Goal: Information Seeking & Learning: Learn about a topic

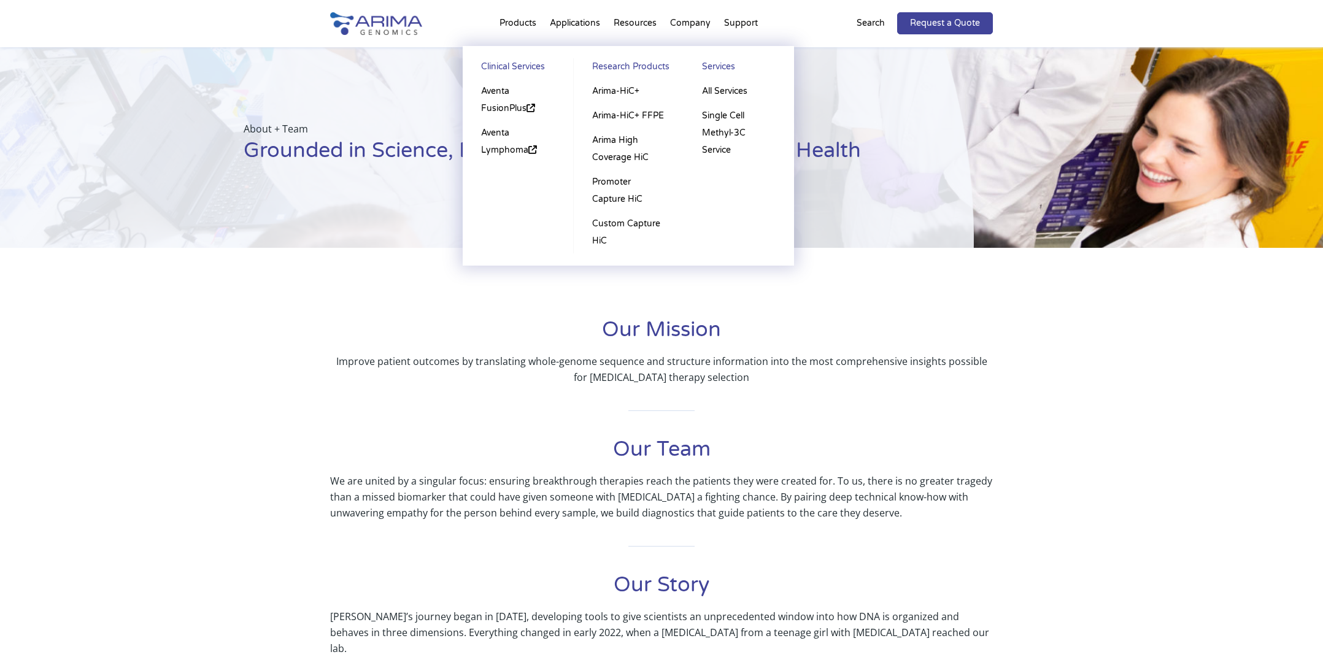
click at [518, 24] on li "Products Clinical Services Aventa FusionPlus Aventa [MEDICAL_DATA] Research Pro…" at bounding box center [518, 26] width 50 height 42
click at [604, 66] on link "Research Products" at bounding box center [628, 68] width 85 height 21
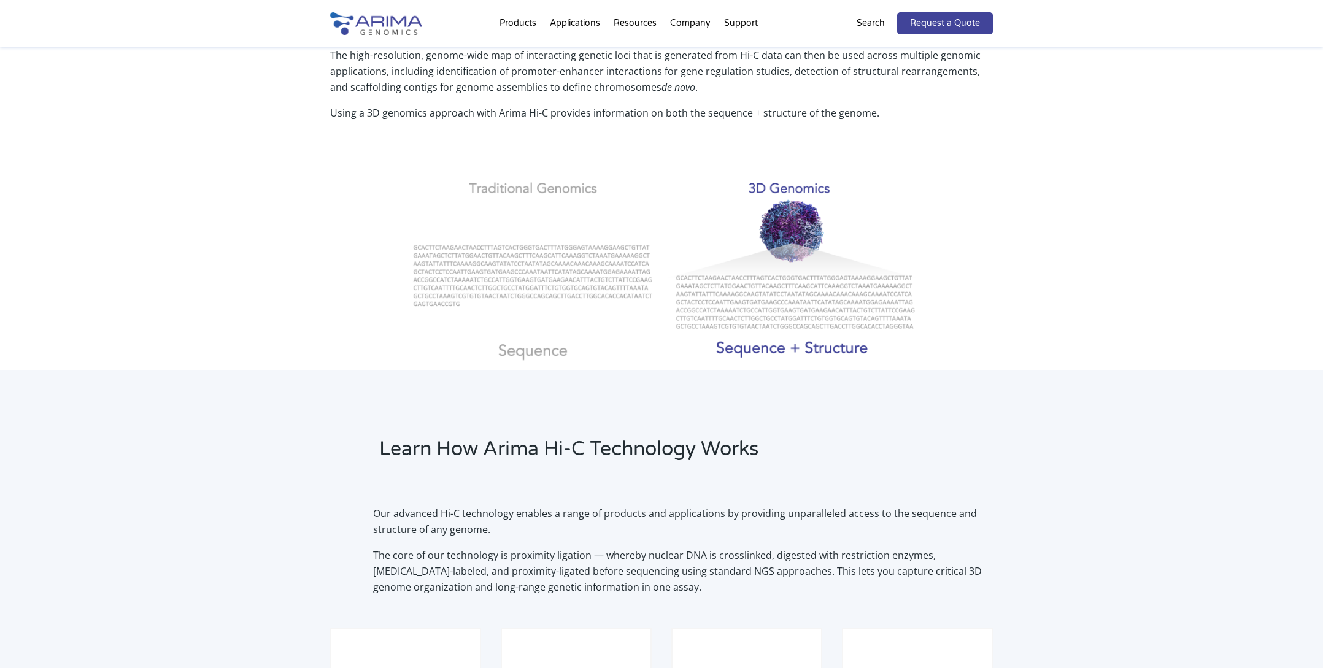
scroll to position [468, 0]
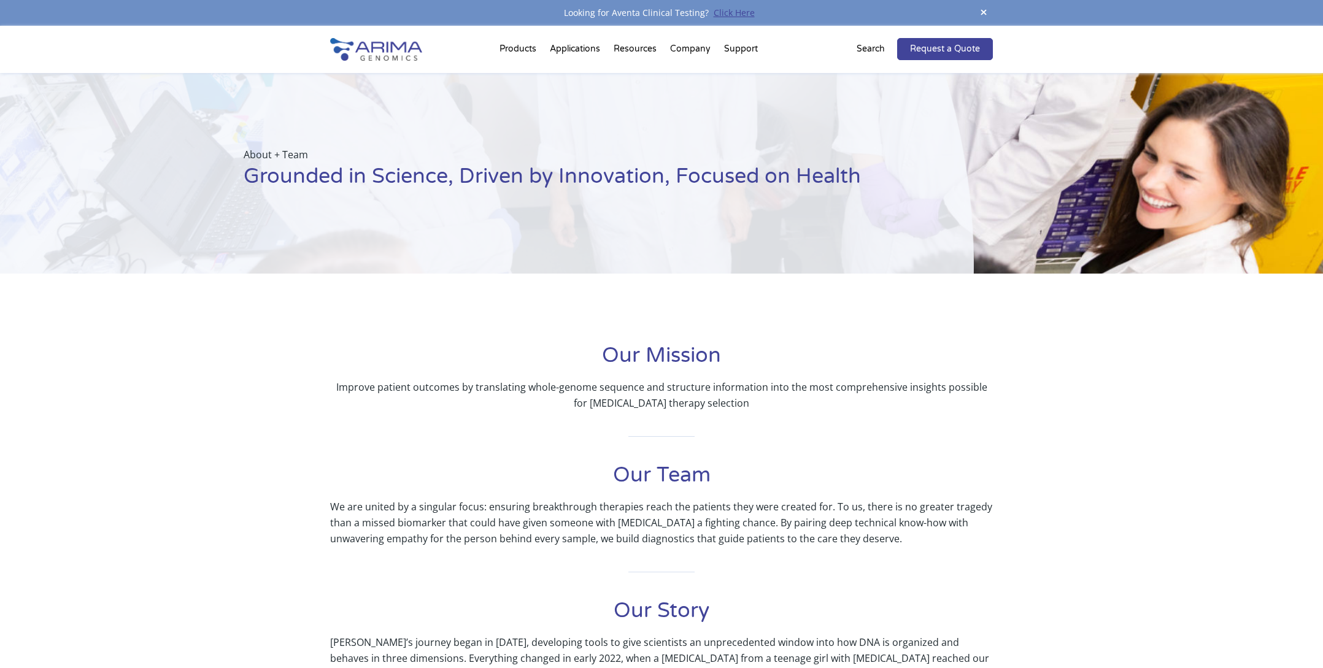
click at [727, 11] on link "Click Here" at bounding box center [734, 13] width 51 height 12
